Goal: Task Accomplishment & Management: Use online tool/utility

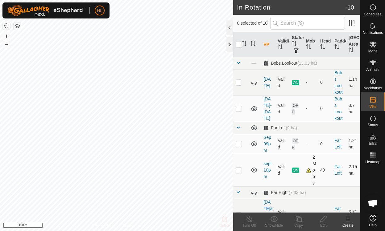
click at [240, 170] on p-checkbox at bounding box center [239, 170] width 6 height 5
checkbox input "true"
click at [239, 146] on p-checkbox at bounding box center [239, 144] width 6 height 5
checkbox input "true"
click at [239, 169] on p-checkbox at bounding box center [239, 170] width 6 height 5
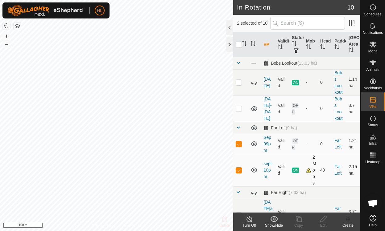
checkbox input "false"
click at [322, 222] on icon at bounding box center [324, 219] width 8 height 7
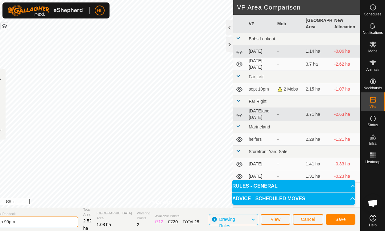
click at [46, 221] on input "Sep 99pm" at bounding box center [35, 222] width 86 height 11
type input "Sep 10pm"
click at [338, 222] on span "Save" at bounding box center [340, 219] width 10 height 5
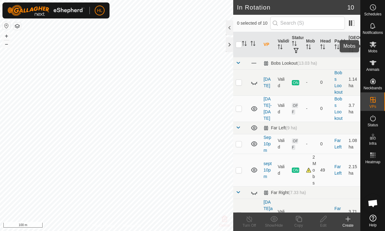
click at [376, 48] on icon at bounding box center [372, 44] width 7 height 7
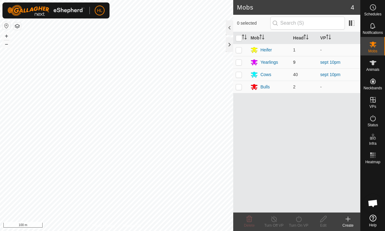
click at [241, 62] on p-checkbox at bounding box center [239, 62] width 6 height 5
checkbox input "true"
click at [240, 78] on td at bounding box center [240, 74] width 15 height 12
checkbox input "true"
click at [299, 219] on icon at bounding box center [299, 219] width 8 height 7
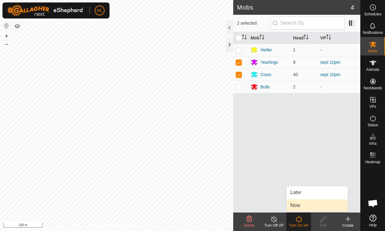
click at [295, 209] on link "Now" at bounding box center [317, 206] width 61 height 12
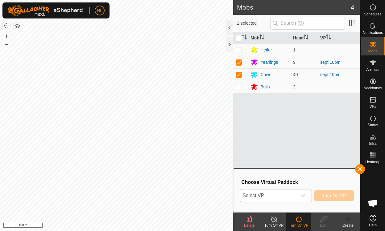
click at [279, 194] on span "Select VP" at bounding box center [268, 196] width 56 height 12
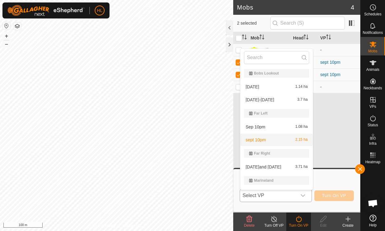
scroll to position [10, 0]
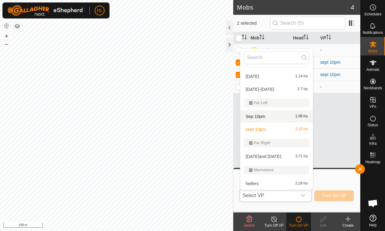
click at [257, 119] on li "Sep 10pm 1.08 ha" at bounding box center [276, 116] width 73 height 12
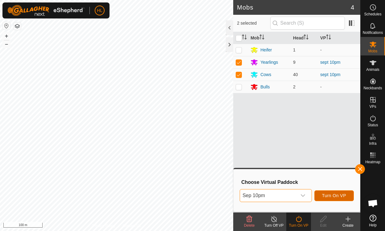
click at [338, 196] on span "Turn On VP" at bounding box center [334, 195] width 24 height 5
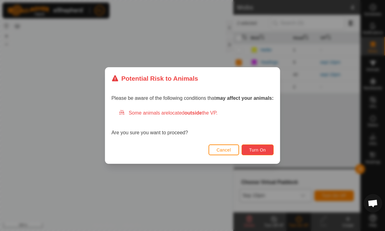
click at [260, 150] on span "Turn On" at bounding box center [257, 150] width 17 height 5
